Goal: Task Accomplishment & Management: Use online tool/utility

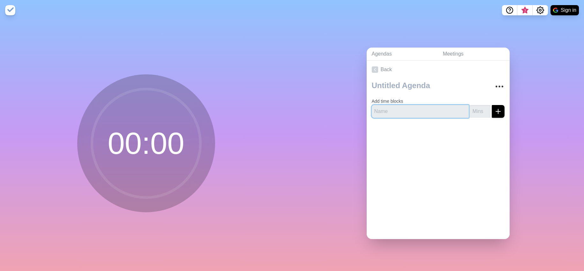
click at [417, 111] on input "text" at bounding box center [420, 111] width 97 height 13
click at [404, 54] on link "Agendas" at bounding box center [402, 54] width 71 height 13
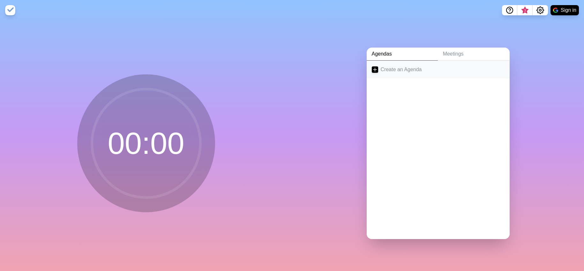
click at [406, 71] on link "Create an Agenda" at bounding box center [438, 70] width 143 height 18
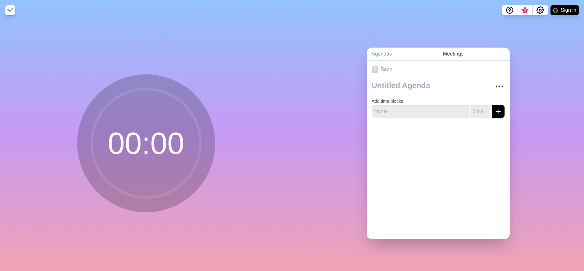
click at [458, 53] on link "Meetings" at bounding box center [474, 54] width 72 height 13
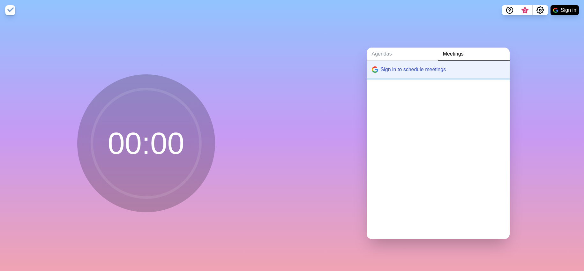
click at [401, 69] on button "Sign in to schedule meetings" at bounding box center [438, 70] width 143 height 18
click at [10, 10] on img at bounding box center [10, 10] width 10 height 10
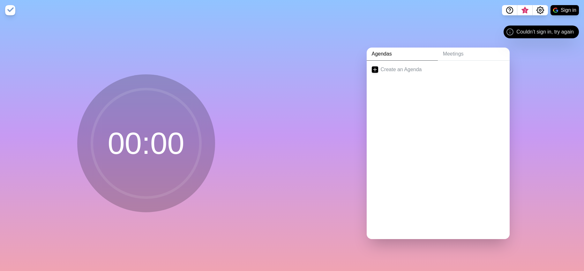
click at [413, 53] on link "Agendas" at bounding box center [402, 54] width 71 height 13
click at [525, 9] on span "3" at bounding box center [525, 10] width 5 height 5
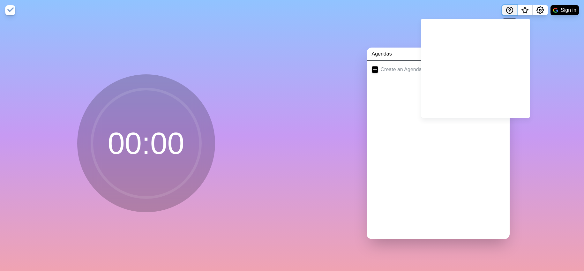
click at [504, 10] on button "Help" at bounding box center [509, 10] width 15 height 10
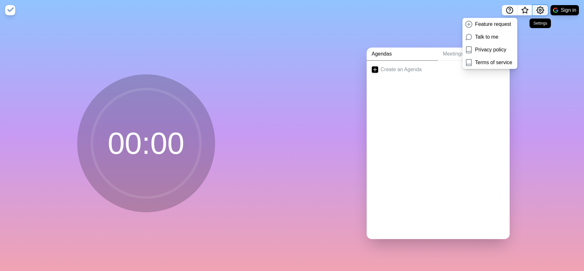
click at [543, 11] on icon "Settings" at bounding box center [540, 10] width 7 height 7
click at [535, 25] on div "Preferences" at bounding box center [520, 24] width 55 height 13
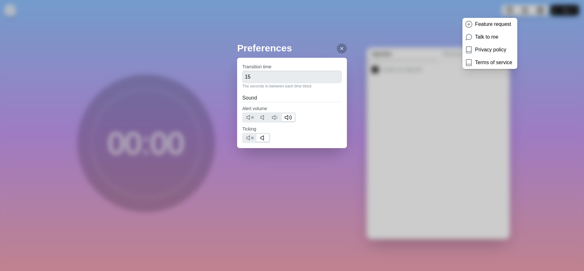
drag, startPoint x: 304, startPoint y: 189, endPoint x: 314, endPoint y: 167, distance: 23.4
click at [304, 189] on div "Preferences Transition time 15 The seconds in-between each time block Sound Ale…" at bounding box center [292, 135] width 584 height 271
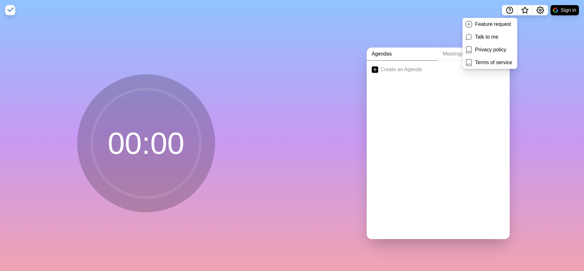
click at [531, 77] on div "Agendas Meetings Create an Agenda" at bounding box center [438, 145] width 292 height 251
drag, startPoint x: 539, startPoint y: 97, endPoint x: 552, endPoint y: 34, distance: 63.8
click at [539, 93] on div "Agendas Meetings Create an Agenda" at bounding box center [438, 145] width 292 height 251
click at [394, 70] on link "Create an Agenda" at bounding box center [438, 70] width 143 height 18
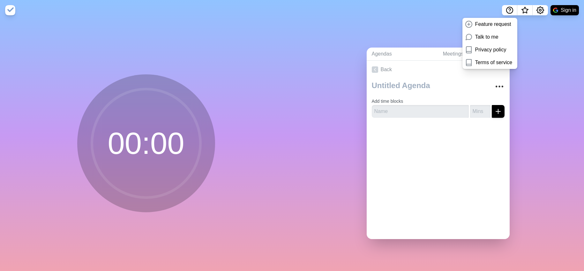
click at [333, 116] on div "Agendas Meetings Back Add time blocks" at bounding box center [438, 145] width 292 height 251
click at [381, 111] on input "text" at bounding box center [420, 111] width 97 height 13
type input "9"
type input "20"
click at [500, 113] on icon "submit" at bounding box center [499, 112] width 8 height 8
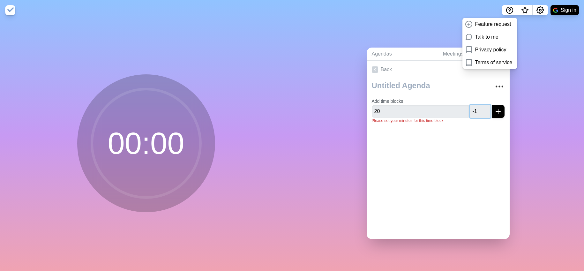
click at [485, 111] on input "-1" at bounding box center [480, 111] width 20 height 13
drag, startPoint x: 481, startPoint y: 111, endPoint x: 460, endPoint y: 111, distance: 20.8
click at [460, 111] on div "20 -1" at bounding box center [438, 111] width 133 height 13
type input "20"
drag, startPoint x: 406, startPoint y: 113, endPoint x: 358, endPoint y: 112, distance: 47.6
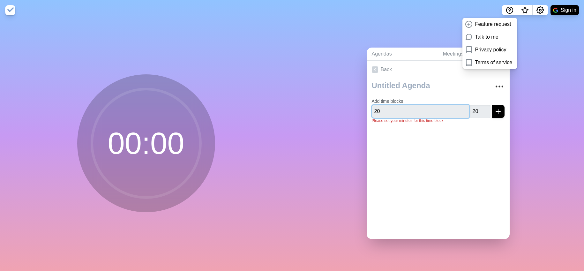
click at [358, 112] on div "Agendas Meetings Back Add time blocks 20 20 Please set your minutes for this ti…" at bounding box center [438, 145] width 292 height 251
type input "Welcome and Reflections"
click at [492, 105] on button "submit" at bounding box center [498, 111] width 13 height 13
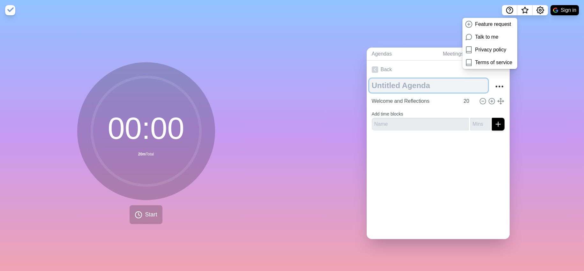
click at [394, 88] on textarea at bounding box center [429, 86] width 119 height 14
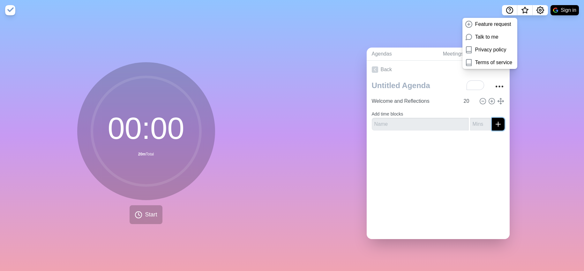
click at [498, 124] on line "submit" at bounding box center [498, 124] width 4 height 0
click at [406, 124] on input "text" at bounding box center [420, 124] width 97 height 13
paste input "BPA Update + 2025 Results Overview"
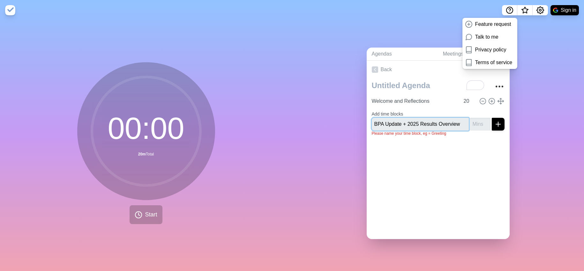
type input "BPA Update + 2025 Results Overview"
click at [478, 124] on input "number" at bounding box center [480, 124] width 20 height 13
type input "60"
click at [503, 127] on button "submit" at bounding box center [498, 124] width 13 height 13
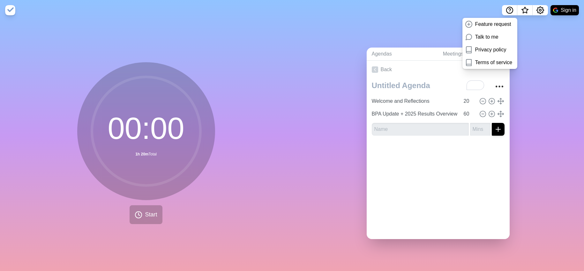
click at [330, 144] on div "Agendas Meetings Back Welcome and Reflections 20 BPA Update + 2025 Results Over…" at bounding box center [438, 145] width 292 height 251
click at [408, 86] on textarea "To enrich screen reader interactions, please activate Accessibility in Grammarl…" at bounding box center [429, 86] width 119 height 14
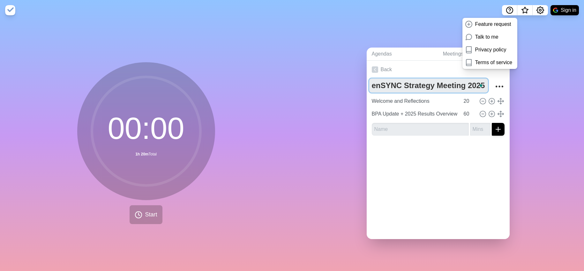
type textarea "enSYNC Strategy Meeting 2025"
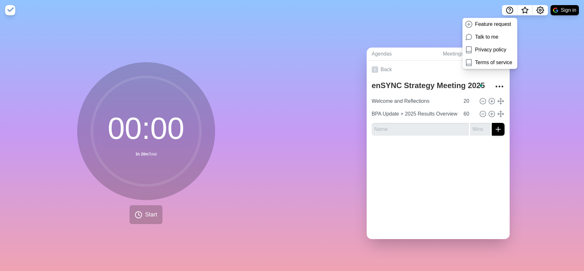
click at [539, 115] on div "Agendas Meetings Back enSYNC Strategy Meeting 2025 Welcome and Reflections 20 B…" at bounding box center [438, 145] width 292 height 251
click at [395, 53] on link "Agendas" at bounding box center [402, 54] width 71 height 13
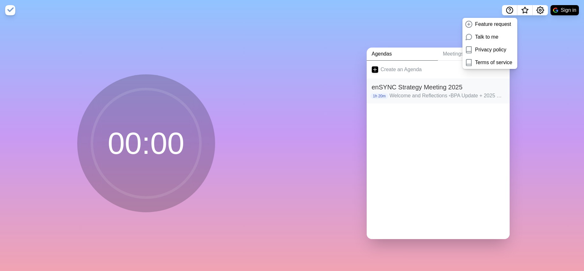
click at [416, 85] on h2 "enSYNC Strategy Meeting 2025" at bounding box center [438, 87] width 133 height 10
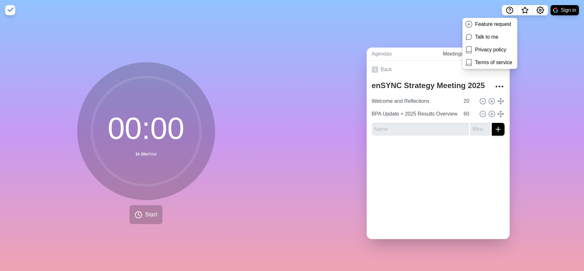
click at [447, 58] on link "Meetings" at bounding box center [474, 54] width 72 height 13
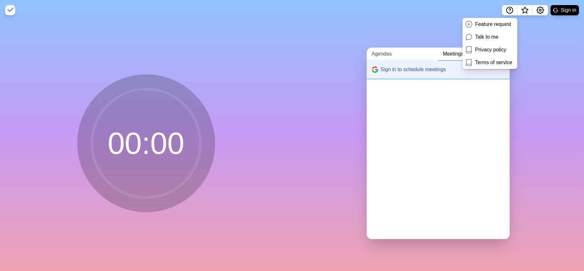
drag, startPoint x: 400, startPoint y: 72, endPoint x: 396, endPoint y: 54, distance: 17.9
click at [396, 54] on div "Agendas Meetings Sign in to schedule meetings" at bounding box center [438, 144] width 143 height 192
click at [396, 54] on link "Agendas" at bounding box center [402, 54] width 71 height 13
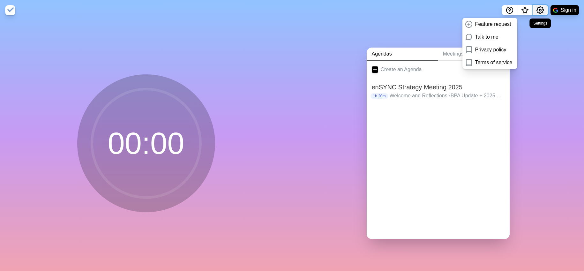
click at [544, 9] on icon "Settings" at bounding box center [541, 10] width 8 height 8
click at [563, 10] on button "Sign in" at bounding box center [565, 10] width 28 height 10
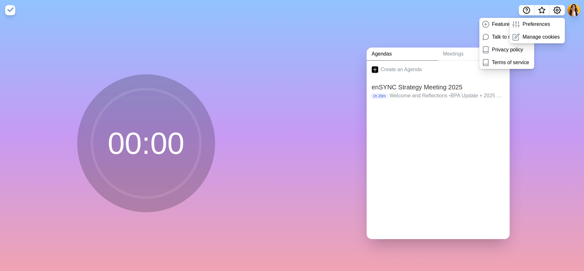
click at [542, 82] on div "Agendas Meetings Create an Agenda enSYNC Strategy Meeting 2025 1h 20m Welcome a…" at bounding box center [438, 145] width 292 height 251
click at [416, 89] on h2 "enSYNC Strategy Meeting 2025" at bounding box center [438, 87] width 133 height 10
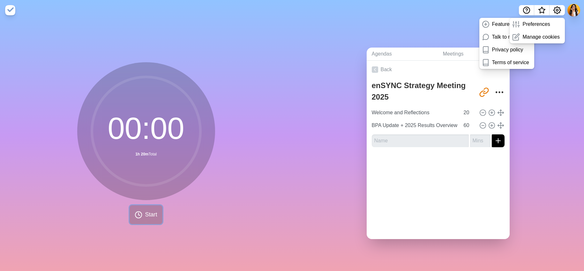
click at [148, 218] on span "Start" at bounding box center [151, 214] width 12 height 9
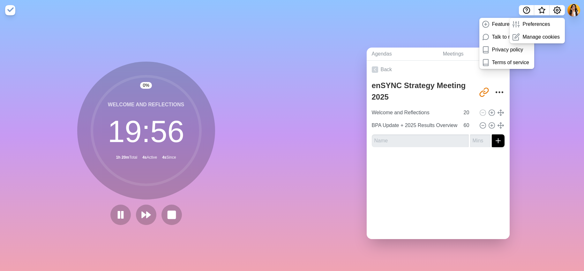
drag, startPoint x: 157, startPoint y: 184, endPoint x: 175, endPoint y: 190, distance: 19.1
click at [175, 190] on icon at bounding box center [146, 131] width 128 height 128
click at [11, 7] on img at bounding box center [10, 10] width 10 height 10
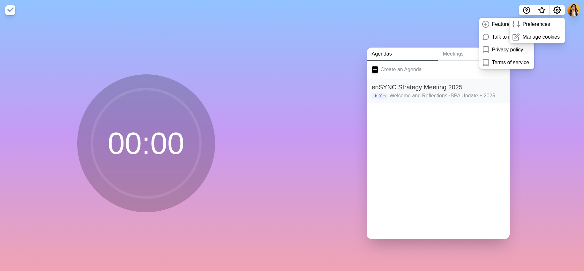
click at [409, 94] on p "Welcome and Reflections • BPA Update + 2025 Results Overview" at bounding box center [447, 96] width 115 height 8
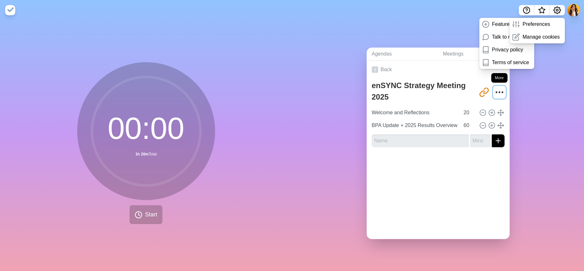
click at [499, 95] on icon "More" at bounding box center [500, 92] width 10 height 10
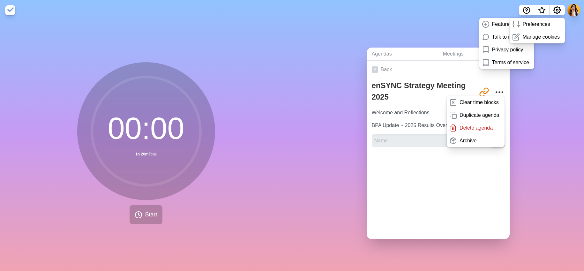
click at [336, 160] on div "Agendas Meetings Back enSYNC Strategy Meeting 2025 [URL][DOMAIN_NAME] Clear tim…" at bounding box center [438, 145] width 292 height 251
click at [578, 137] on div "Agendas Meetings Back enSYNC Strategy Meeting 2025 [URL][DOMAIN_NAME] Clear tim…" at bounding box center [438, 145] width 292 height 251
drag, startPoint x: 550, startPoint y: 141, endPoint x: 538, endPoint y: 134, distance: 12.7
click at [550, 141] on div "Agendas Meetings Back enSYNC Strategy Meeting 2025 [URL][DOMAIN_NAME] Clear tim…" at bounding box center [438, 145] width 292 height 251
click at [483, 91] on icon "Share link" at bounding box center [482, 93] width 5 height 5
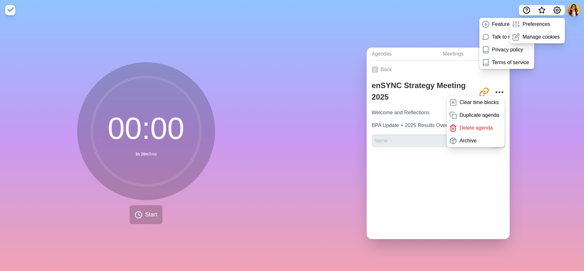
click at [288, 103] on div "00 : 00 1h 20m Total Start" at bounding box center [146, 145] width 292 height 251
